Goal: Information Seeking & Learning: Learn about a topic

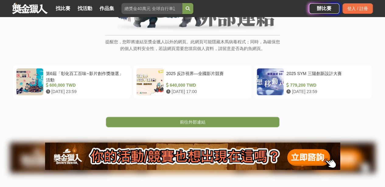
scroll to position [122, 0]
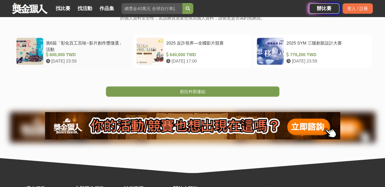
click at [88, 42] on div "第6屆「彰化百工百味~影片創作獎徵選」活動" at bounding box center [86, 46] width 80 height 12
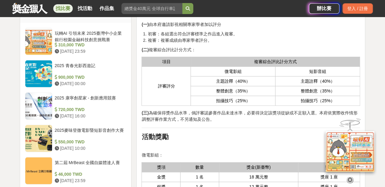
scroll to position [731, 0]
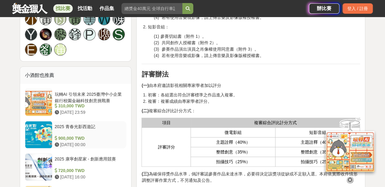
click at [69, 123] on div "2025 青春光影西遊記" at bounding box center [89, 129] width 69 height 12
